Goal: Task Accomplishment & Management: Use online tool/utility

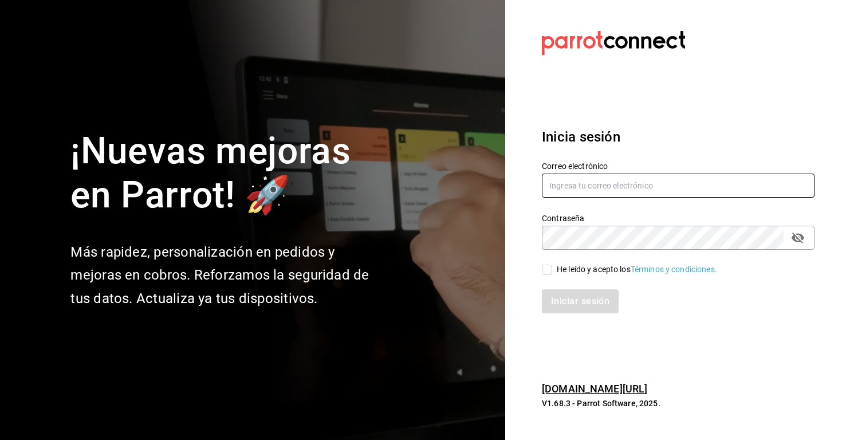
click at [619, 195] on input "text" at bounding box center [678, 186] width 273 height 24
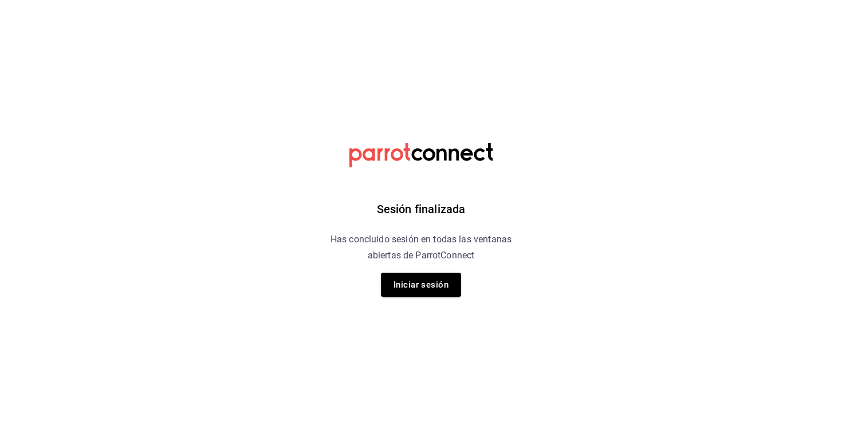
click at [625, 0] on html "Sesión finalizada Has concluido sesión en todas las ventanas abiertas de Parrot…" at bounding box center [421, 0] width 842 height 0
click at [438, 287] on button "Iniciar sesión" at bounding box center [421, 285] width 80 height 24
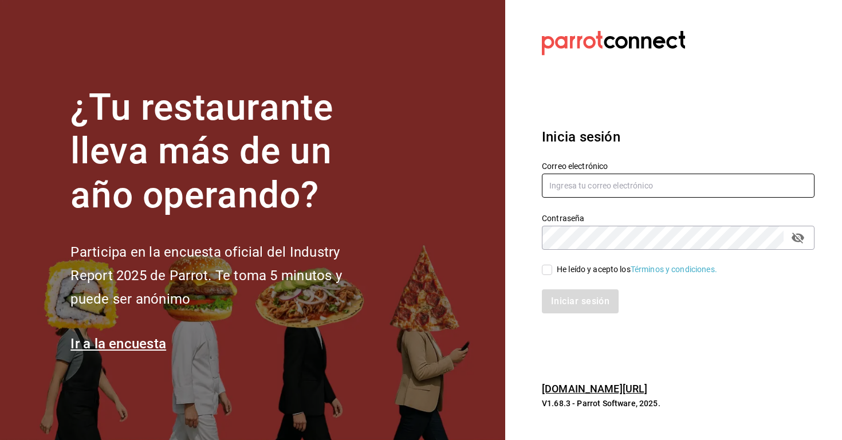
click at [643, 183] on input "text" at bounding box center [678, 186] width 273 height 24
type input "adrianst@pisca.mx"
click at [548, 269] on input "He leído y acepto los Términos y condiciones." at bounding box center [547, 270] width 10 height 10
checkbox input "true"
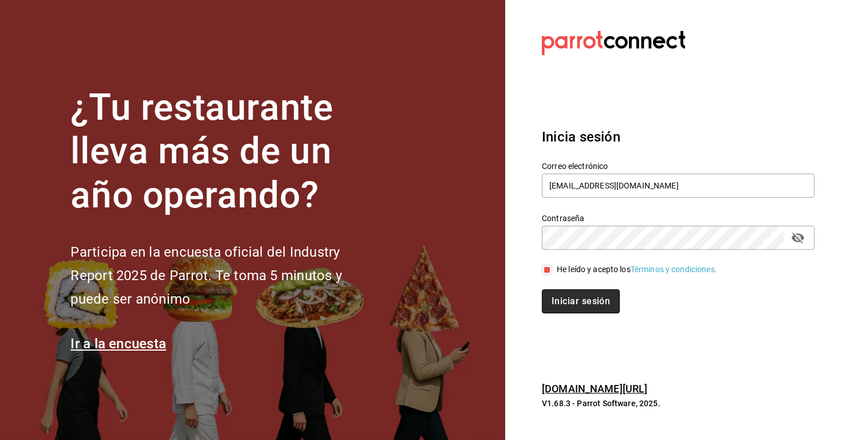
click at [580, 293] on button "Iniciar sesión" at bounding box center [581, 301] width 78 height 24
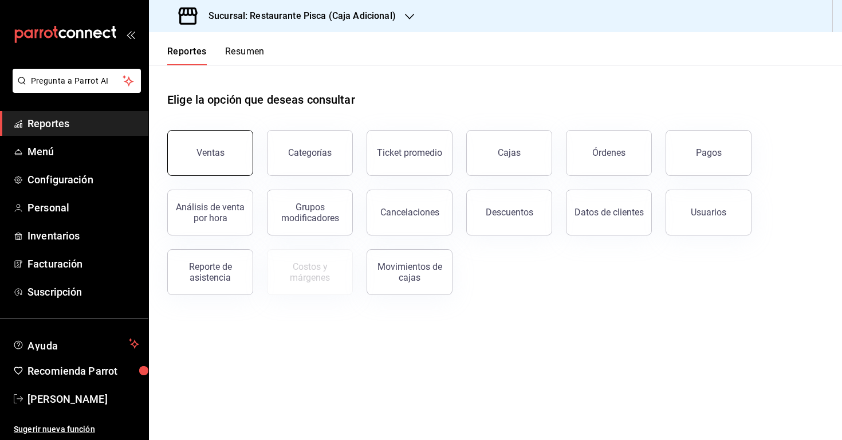
click at [209, 150] on div "Ventas" at bounding box center [210, 152] width 28 height 11
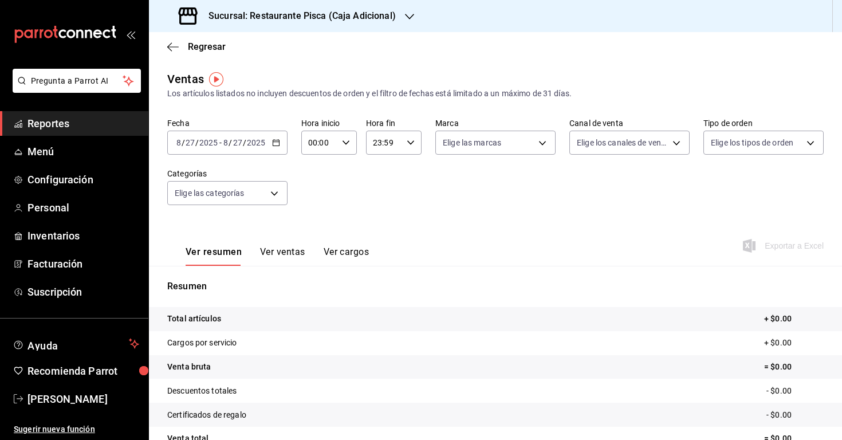
click at [278, 144] on icon "button" at bounding box center [276, 143] width 8 height 8
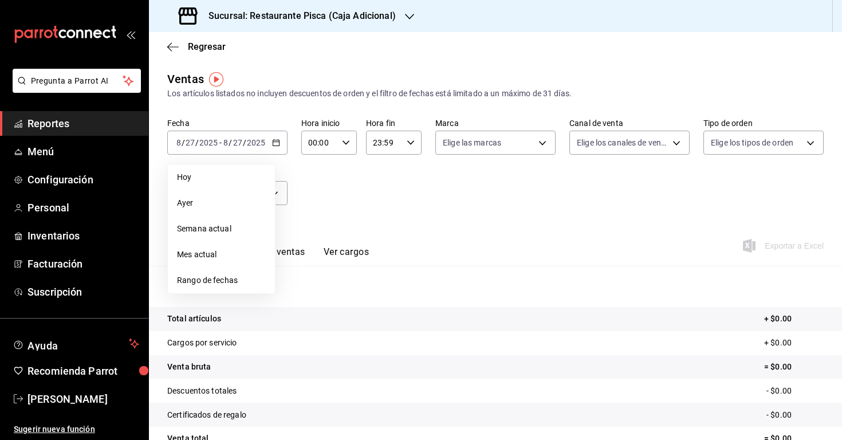
click at [378, 199] on div "Fecha [DATE] [DATE] - [DATE] [DATE] [DATE] [DATE] Semana actual Mes actual Rang…" at bounding box center [495, 168] width 656 height 101
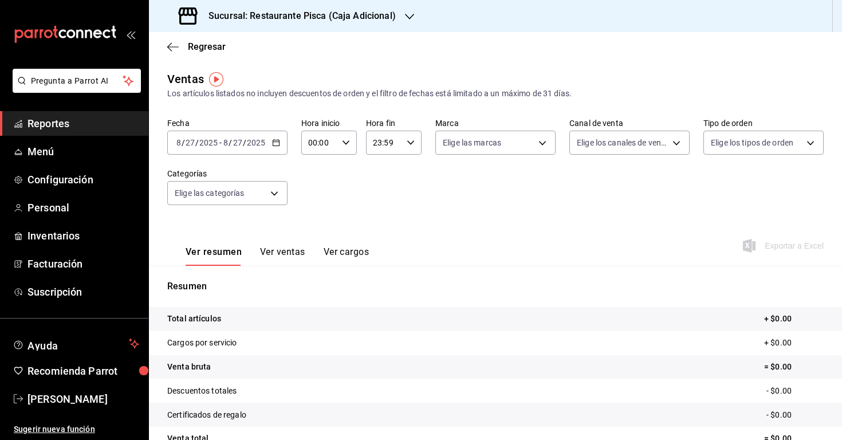
click at [257, 146] on input "2025" at bounding box center [255, 142] width 19 height 9
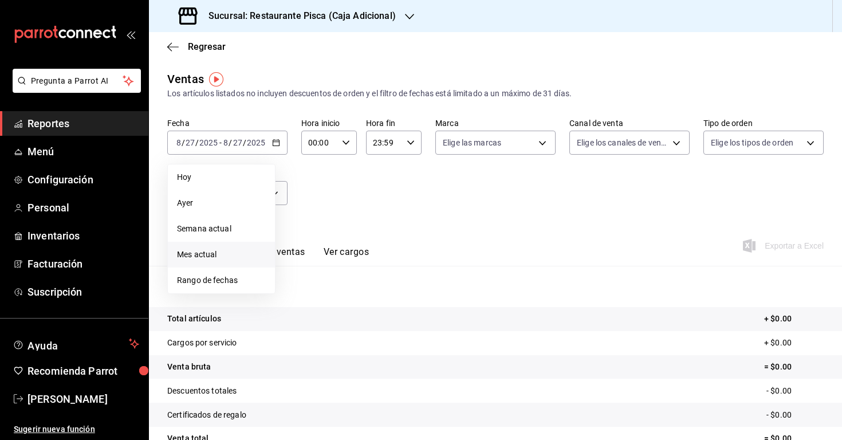
click at [220, 253] on span "Mes actual" at bounding box center [221, 255] width 89 height 12
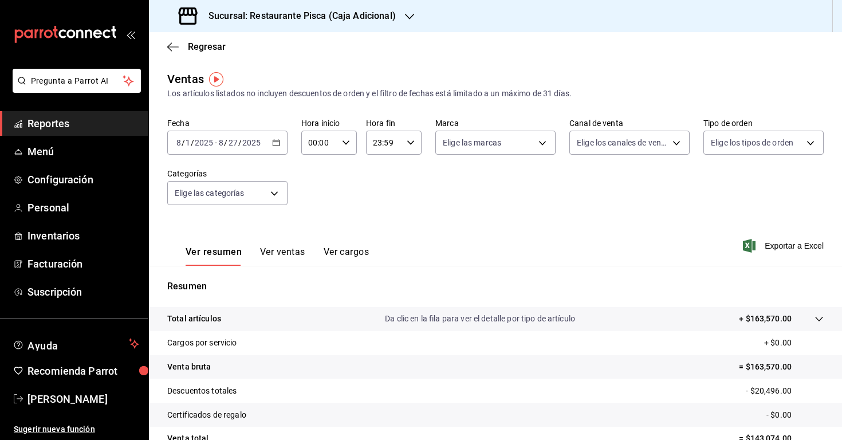
click at [380, 14] on h3 "Sucursal: Restaurante Pisca (Caja Adicional)" at bounding box center [297, 16] width 196 height 14
click at [172, 72] on span "Pisca" at bounding box center [168, 75] width 20 height 12
click at [274, 144] on icon "button" at bounding box center [276, 143] width 8 height 8
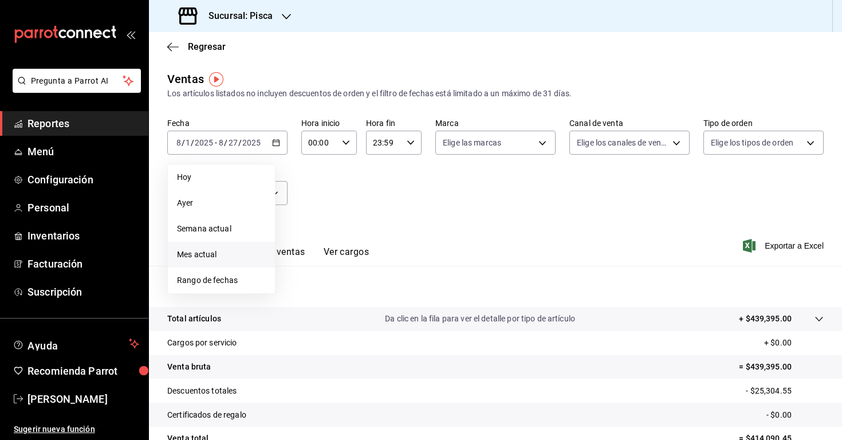
click at [221, 253] on span "Mes actual" at bounding box center [221, 255] width 89 height 12
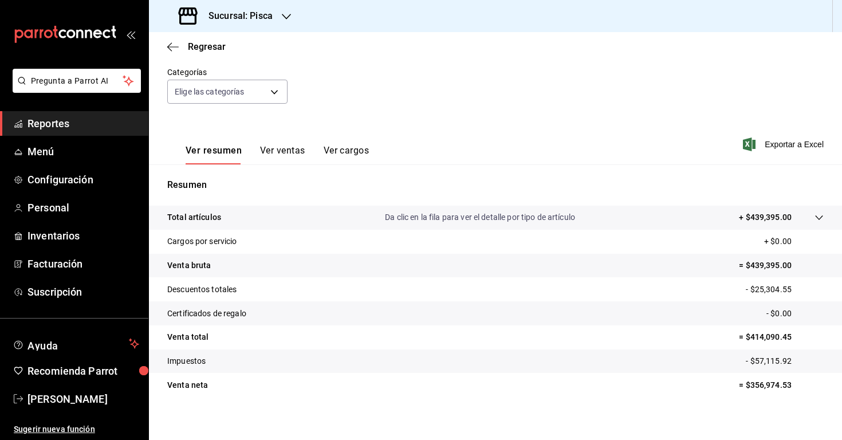
scroll to position [109, 0]
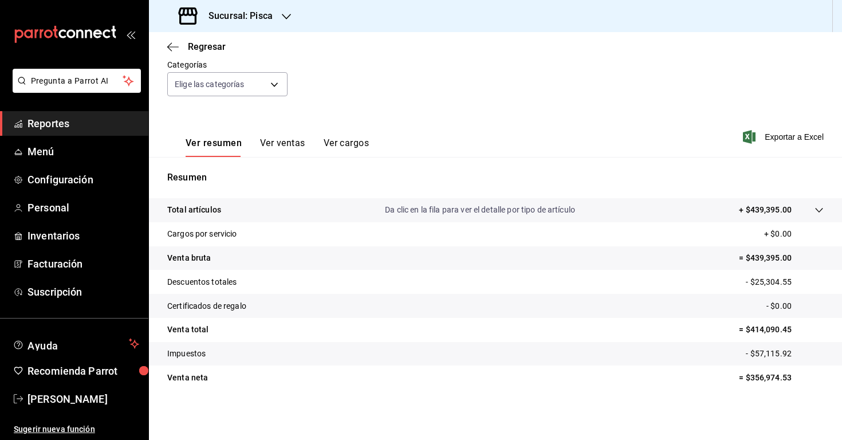
click at [752, 280] on p "- $25,304.55" at bounding box center [785, 282] width 78 height 12
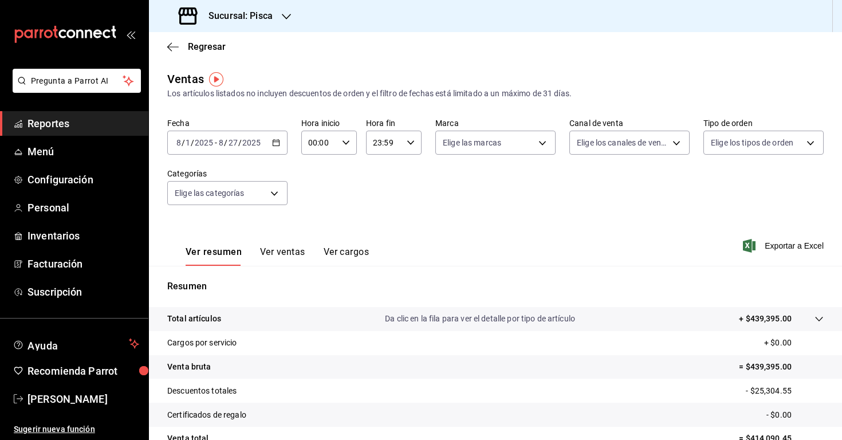
click at [276, 138] on div "[DATE] [DATE] - [DATE] [DATE]" at bounding box center [227, 143] width 120 height 24
click at [339, 140] on div "00:00 Hora inicio" at bounding box center [329, 143] width 56 height 24
click at [434, 190] on div at bounding box center [421, 220] width 842 height 440
click at [235, 138] on input "27" at bounding box center [233, 142] width 10 height 9
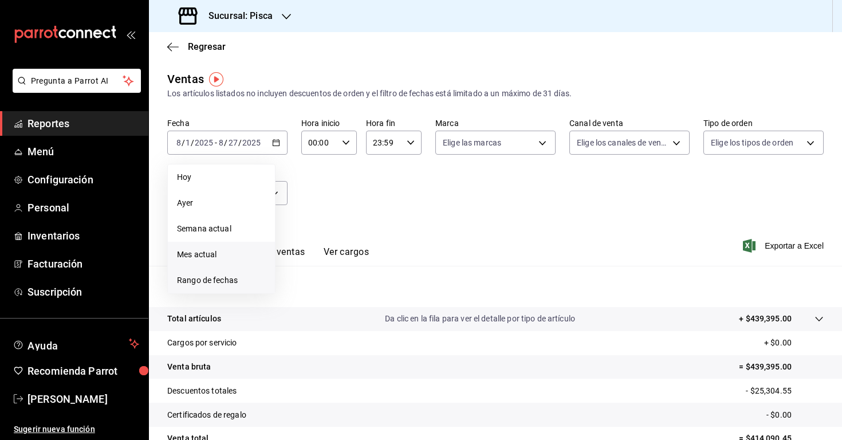
click at [211, 279] on span "Rango de fechas" at bounding box center [221, 280] width 89 height 12
click at [399, 184] on icon "button" at bounding box center [401, 184] width 4 height 7
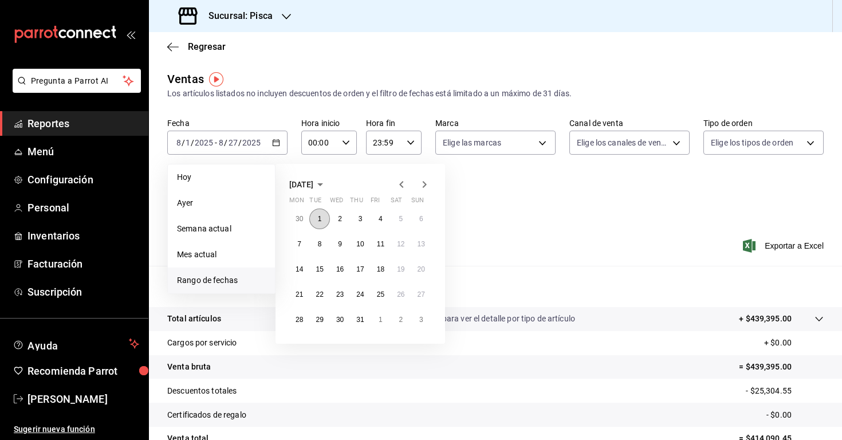
click at [314, 217] on button "1" at bounding box center [319, 219] width 20 height 21
click at [361, 321] on abbr "31" at bounding box center [359, 320] width 7 height 8
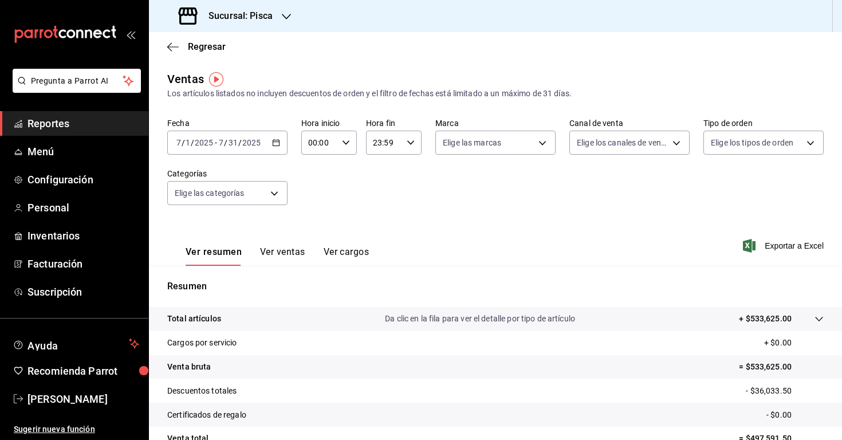
click at [272, 142] on icon "button" at bounding box center [276, 143] width 8 height 8
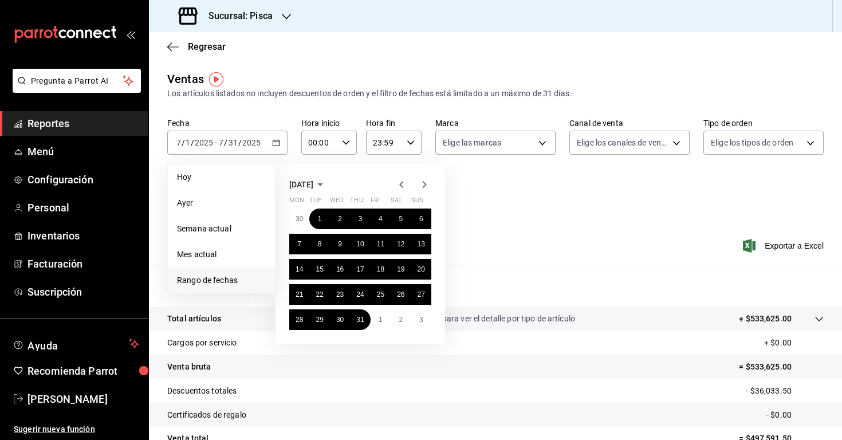
click at [400, 186] on icon "button" at bounding box center [402, 185] width 14 height 14
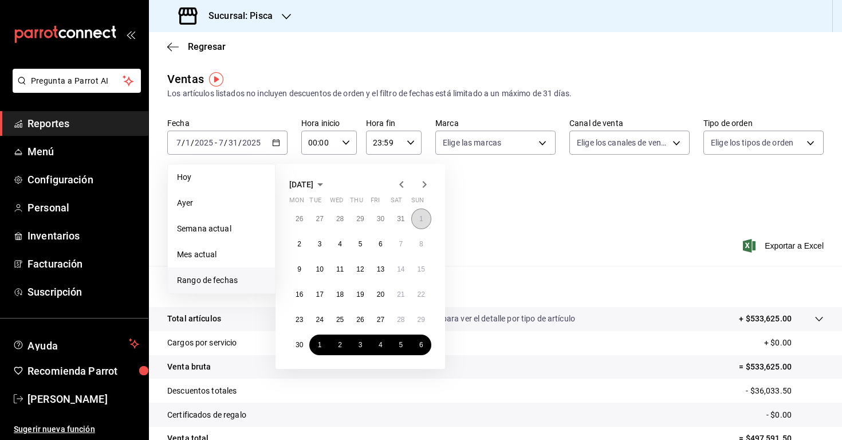
click at [420, 215] on abbr "1" at bounding box center [421, 219] width 4 height 8
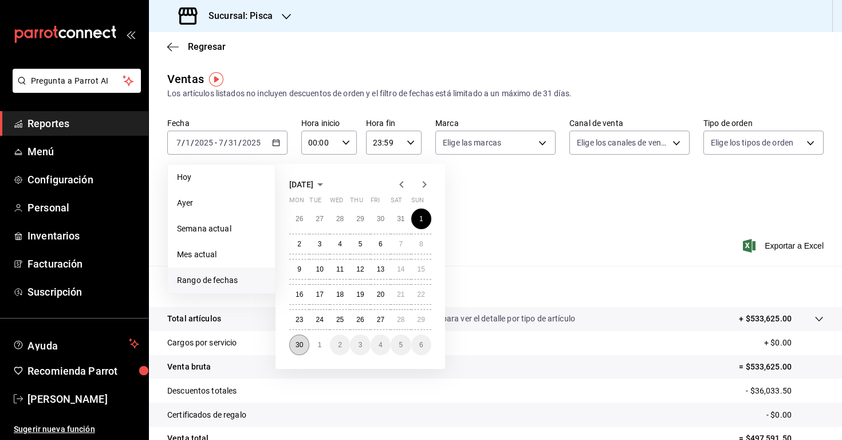
click at [302, 344] on abbr "30" at bounding box center [299, 345] width 7 height 8
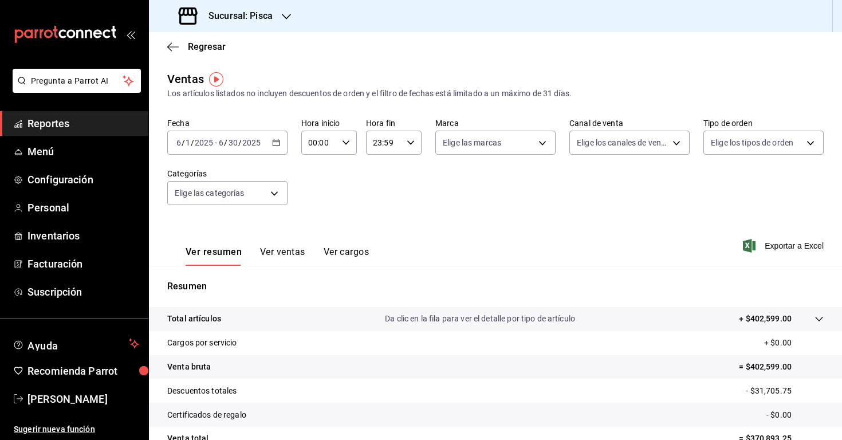
click at [275, 145] on icon "button" at bounding box center [276, 143] width 8 height 8
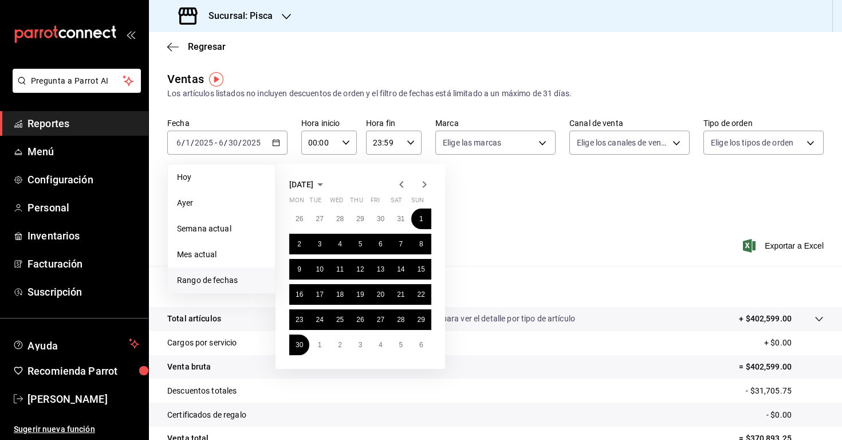
click at [402, 186] on icon "button" at bounding box center [401, 184] width 4 height 7
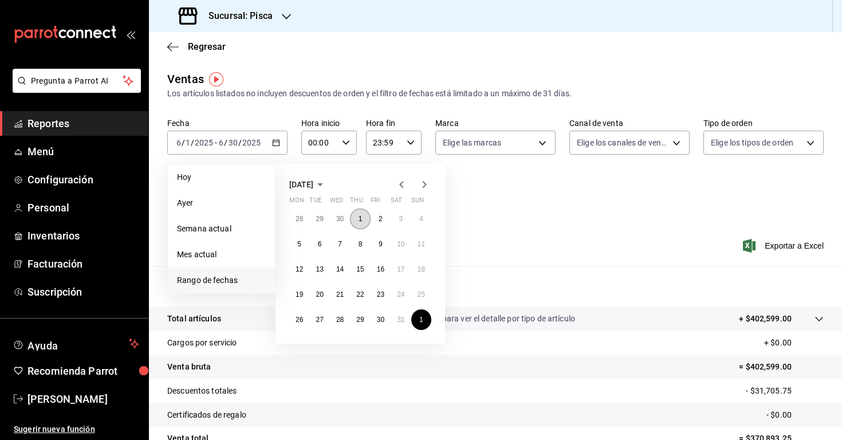
click at [360, 215] on abbr "1" at bounding box center [361, 219] width 4 height 8
click at [403, 317] on abbr "31" at bounding box center [400, 320] width 7 height 8
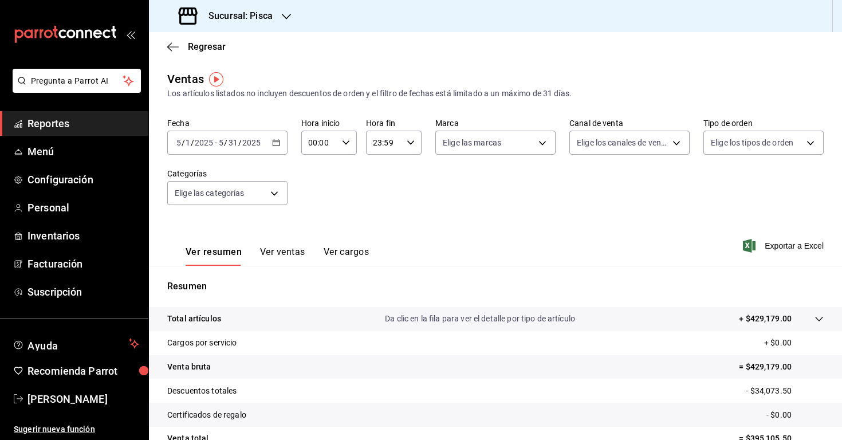
click at [273, 146] on \(Stroke\) "button" at bounding box center [276, 143] width 7 height 6
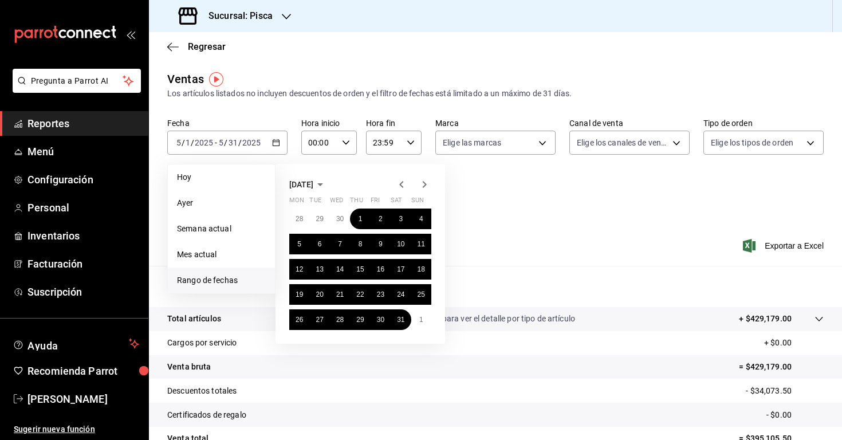
click at [404, 185] on icon "button" at bounding box center [402, 185] width 14 height 14
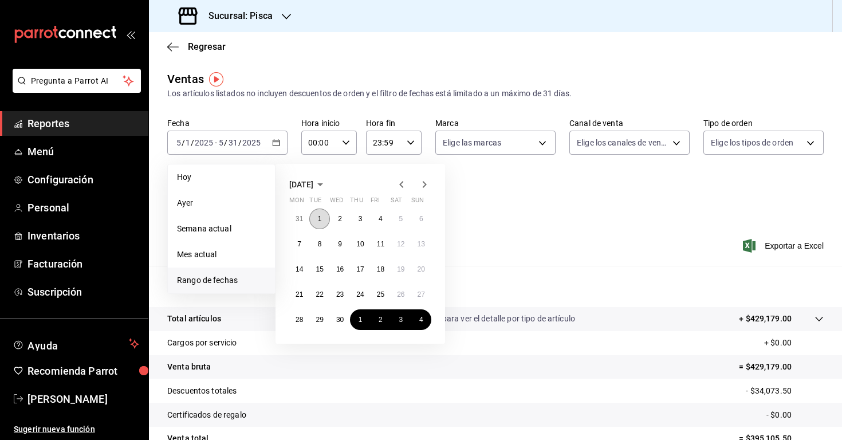
click at [317, 217] on button "1" at bounding box center [319, 219] width 20 height 21
click at [338, 319] on abbr "30" at bounding box center [339, 320] width 7 height 8
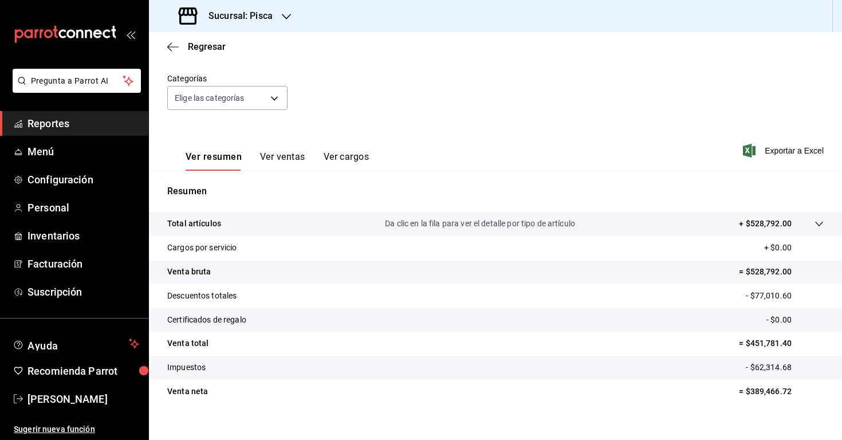
scroll to position [109, 0]
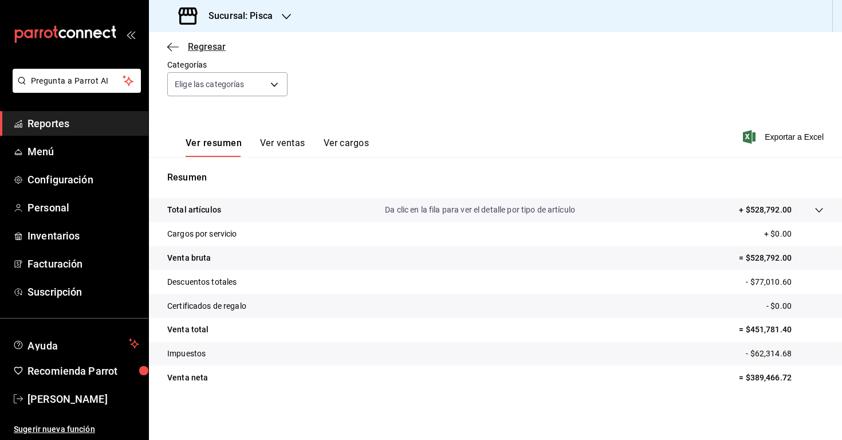
click at [174, 45] on icon "button" at bounding box center [172, 47] width 11 height 10
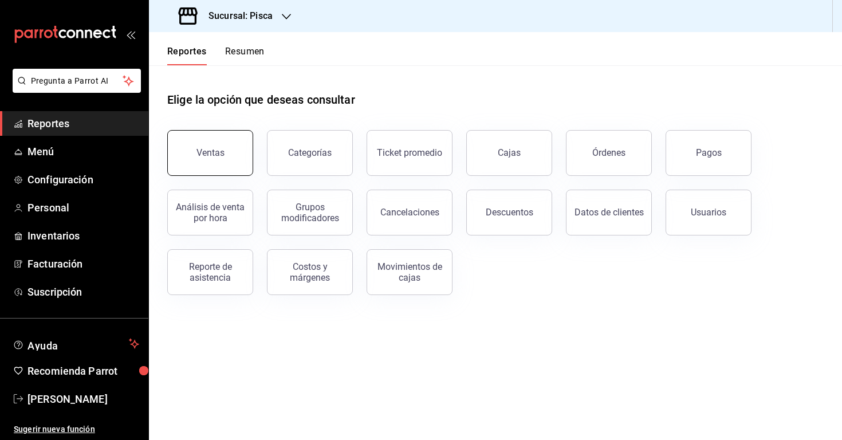
click at [243, 145] on button "Ventas" at bounding box center [210, 153] width 86 height 46
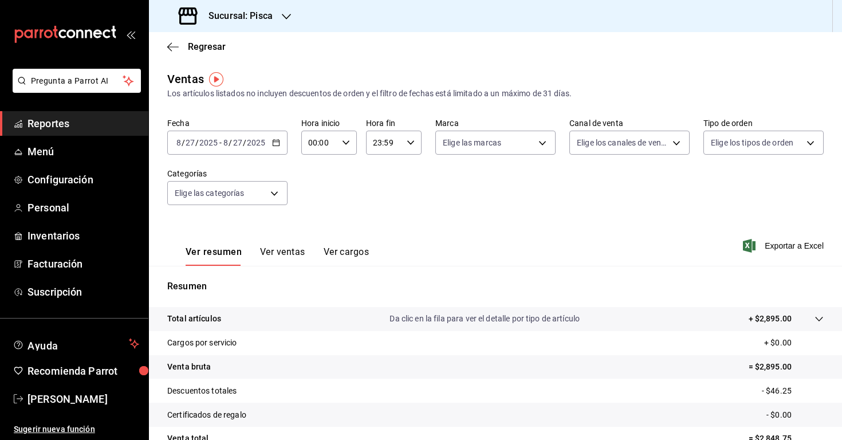
click at [276, 148] on div "[DATE] [DATE] - [DATE] [DATE]" at bounding box center [227, 143] width 120 height 24
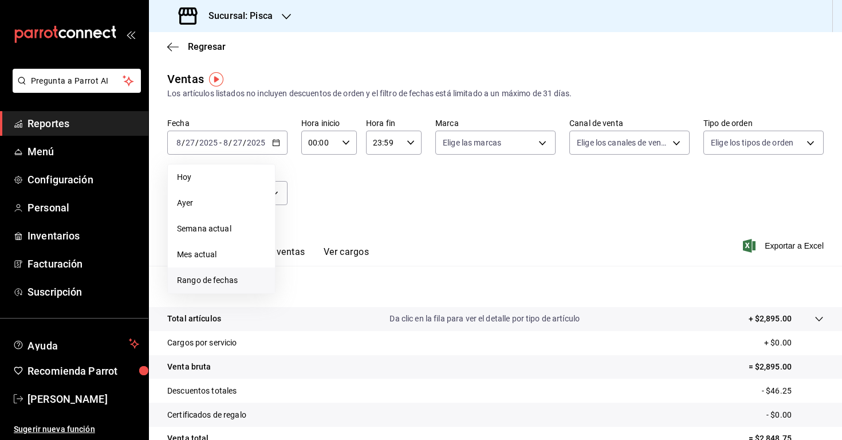
click at [221, 270] on li "Rango de fechas" at bounding box center [221, 281] width 107 height 26
click at [400, 183] on icon "button" at bounding box center [402, 185] width 14 height 14
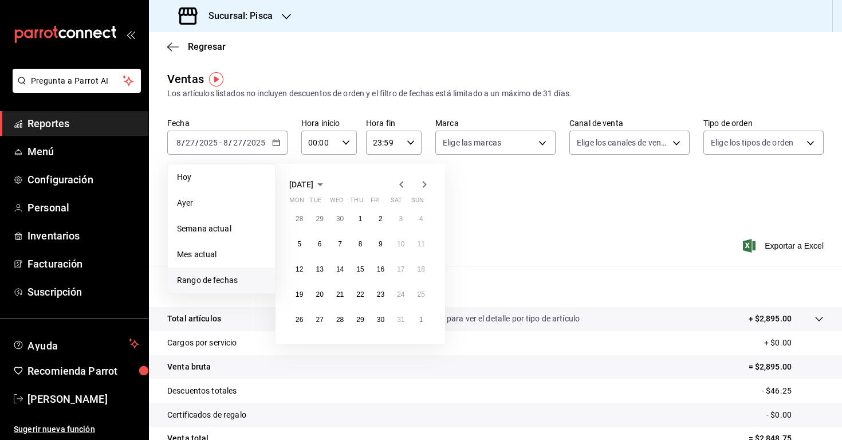
click at [400, 183] on icon "button" at bounding box center [402, 185] width 14 height 14
click at [338, 221] on abbr "1" at bounding box center [340, 219] width 4 height 8
click at [424, 187] on icon "button" at bounding box center [425, 185] width 14 height 14
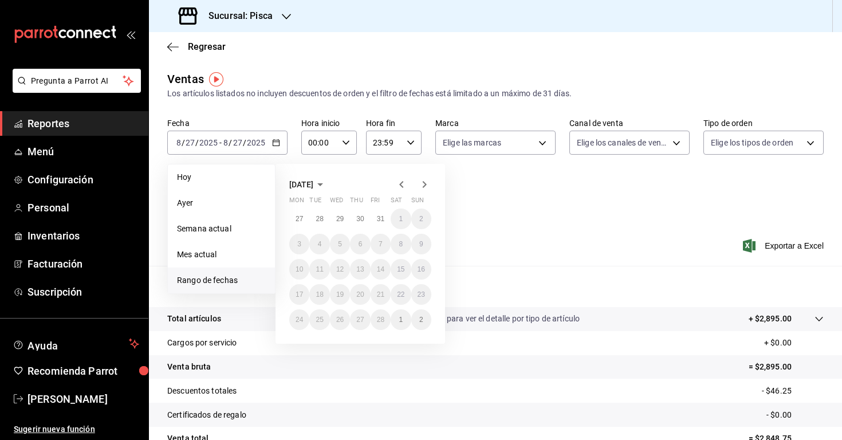
click at [424, 187] on icon "button" at bounding box center [425, 185] width 14 height 14
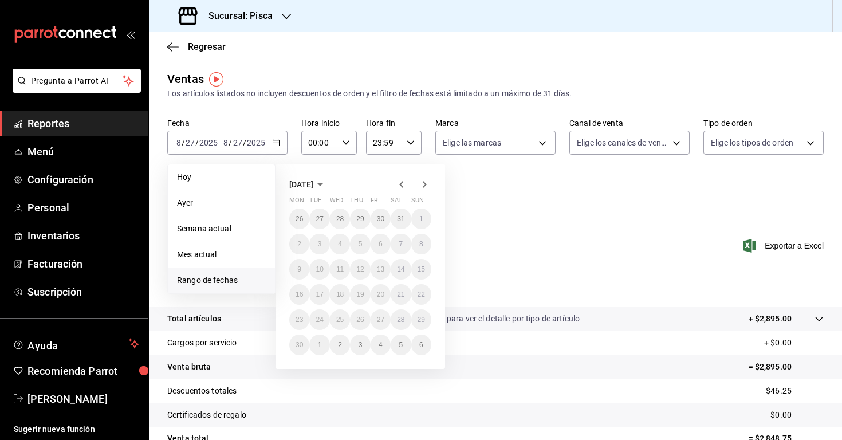
click at [424, 187] on icon "button" at bounding box center [425, 185] width 14 height 14
click at [403, 191] on icon "button" at bounding box center [402, 185] width 14 height 14
click at [422, 183] on icon "button" at bounding box center [425, 185] width 14 height 14
click at [400, 185] on icon "button" at bounding box center [401, 184] width 4 height 7
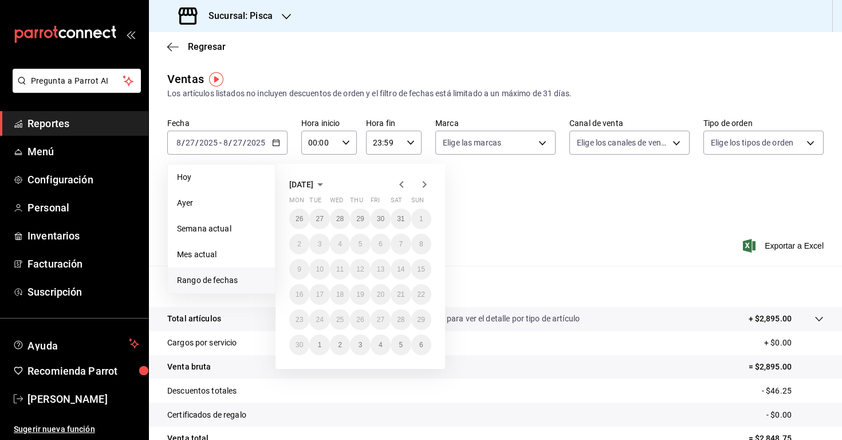
click at [404, 187] on icon "button" at bounding box center [402, 185] width 14 height 14
click at [399, 184] on icon "button" at bounding box center [402, 185] width 14 height 14
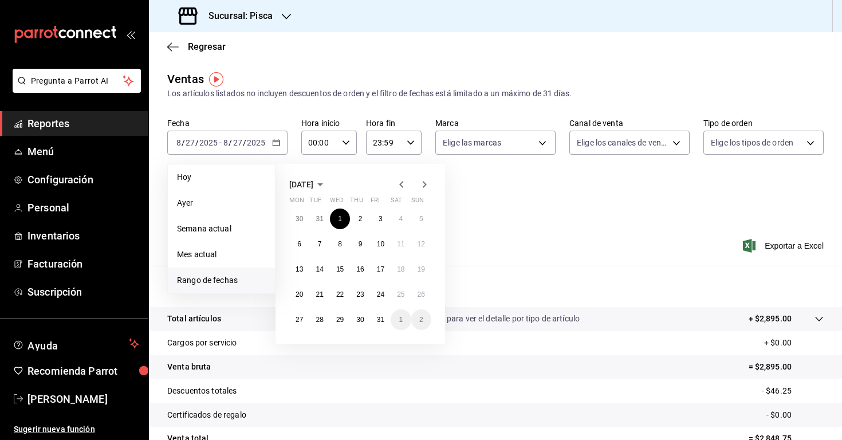
click at [426, 188] on icon "button" at bounding box center [425, 185] width 14 height 14
click at [383, 219] on abbr "31" at bounding box center [380, 219] width 7 height 8
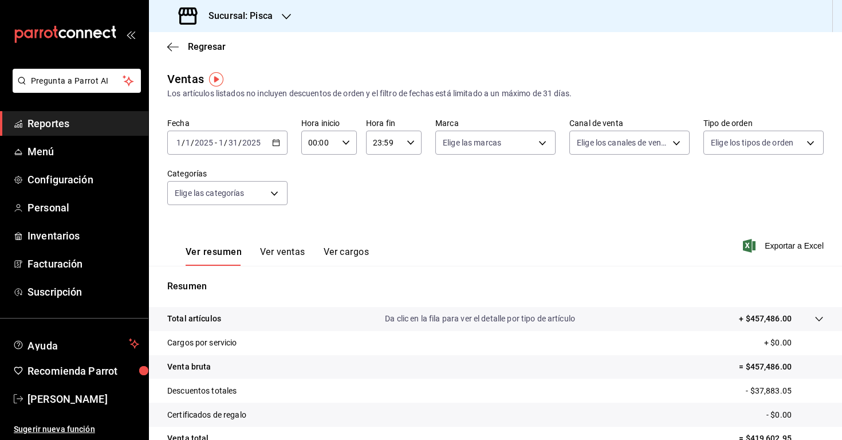
click at [278, 144] on icon "button" at bounding box center [276, 143] width 8 height 8
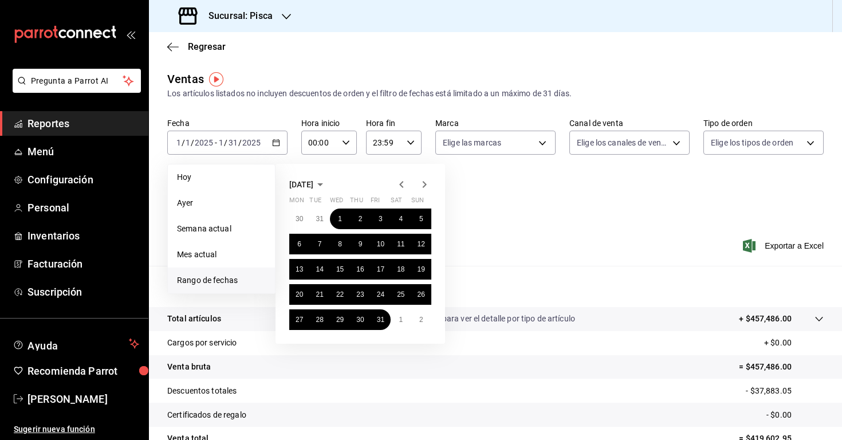
click at [426, 184] on icon "button" at bounding box center [425, 184] width 4 height 7
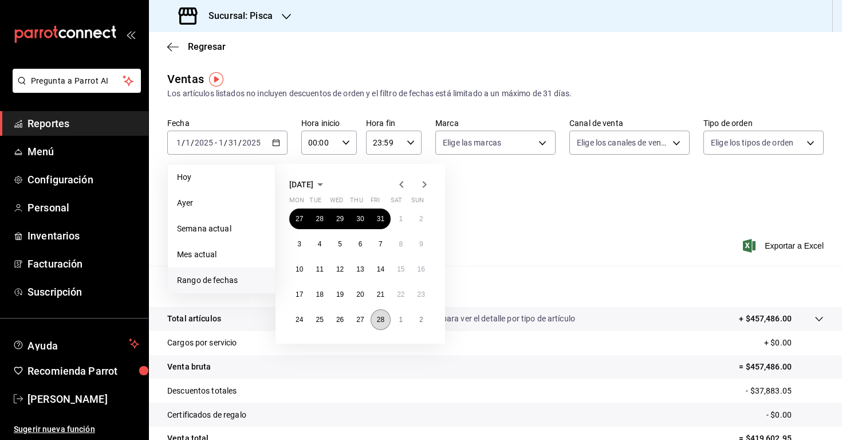
click at [385, 319] on button "28" at bounding box center [381, 319] width 20 height 21
click at [603, 204] on div "Fecha [DATE] [DATE] - [DATE] [DATE] [DATE] [DATE] Semana actual Mes actual [GEO…" at bounding box center [495, 168] width 656 height 101
